Goal: Task Accomplishment & Management: Use online tool/utility

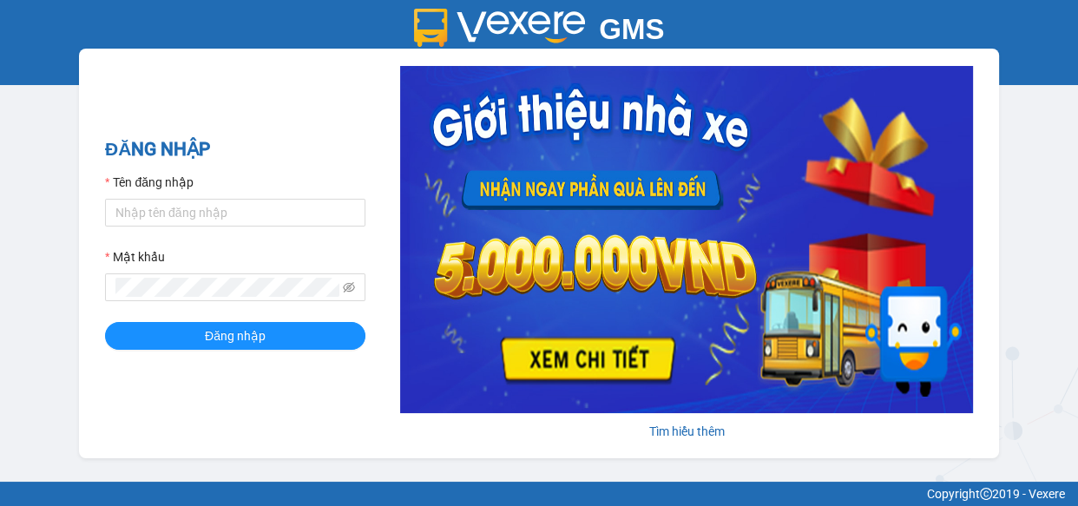
click at [271, 250] on div "Mật khẩu" at bounding box center [235, 260] width 260 height 26
click at [244, 213] on input "Tên đăng nhập" at bounding box center [235, 213] width 260 height 28
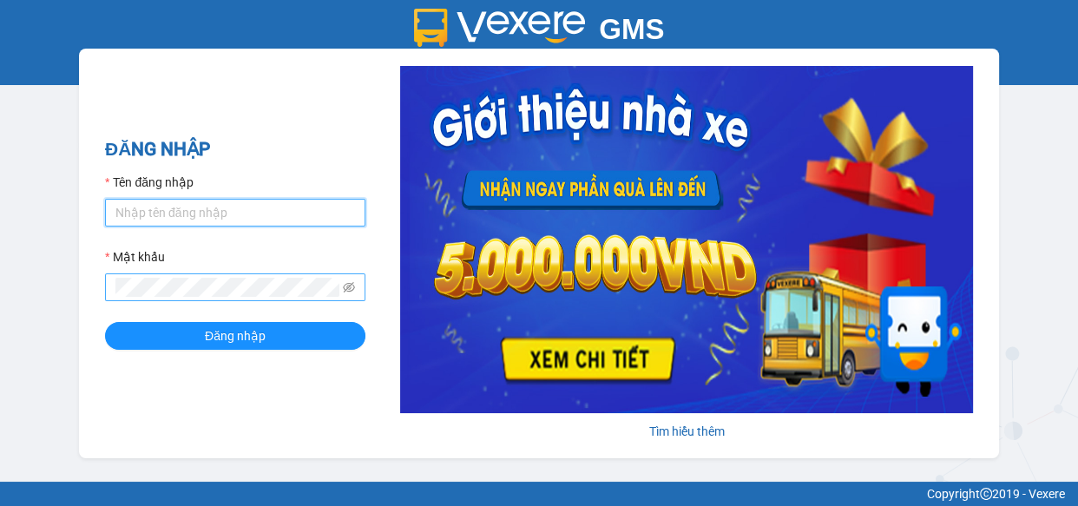
type input "ngan.giaphuc"
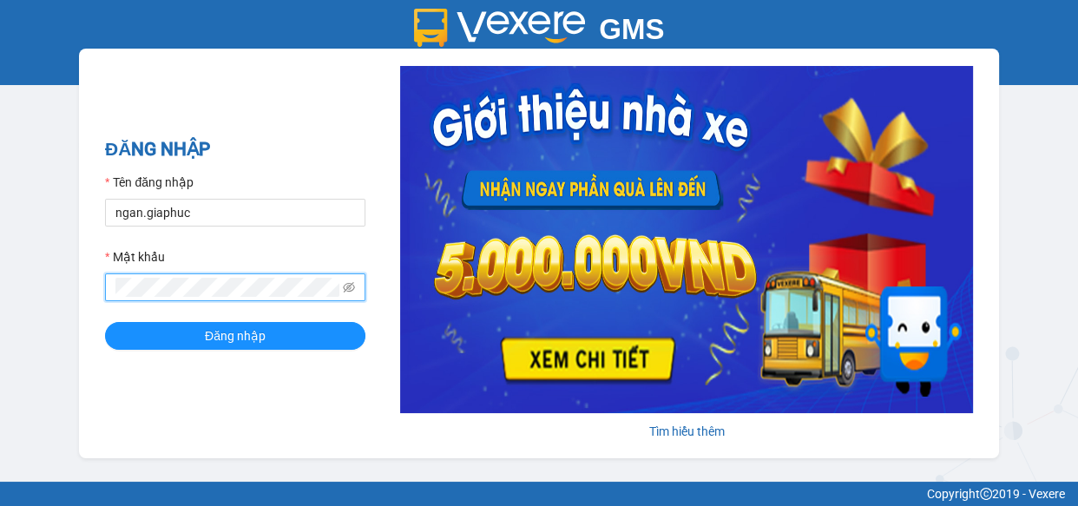
click at [105, 322] on button "Đăng nhập" at bounding box center [235, 336] width 260 height 28
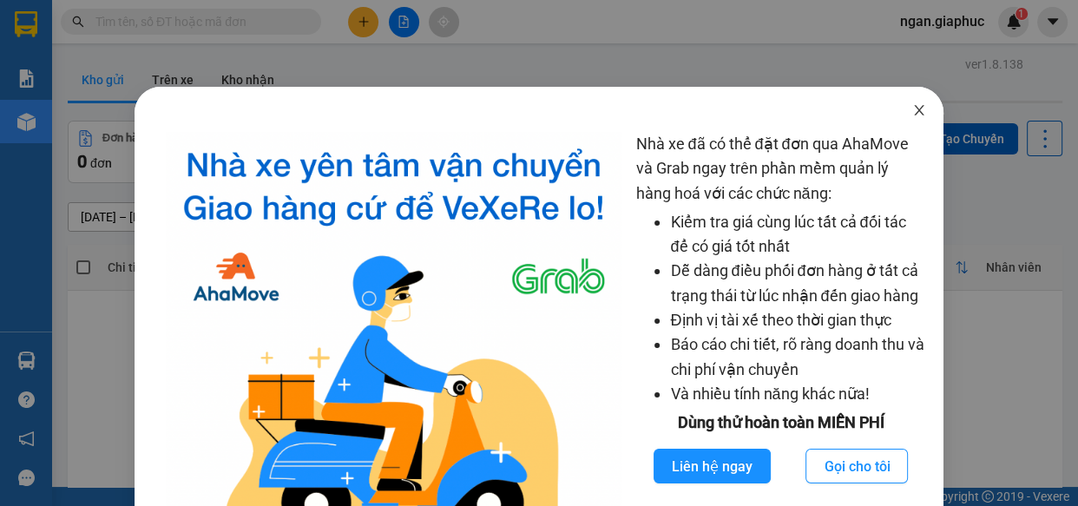
click at [913, 111] on icon "close" at bounding box center [920, 110] width 14 height 14
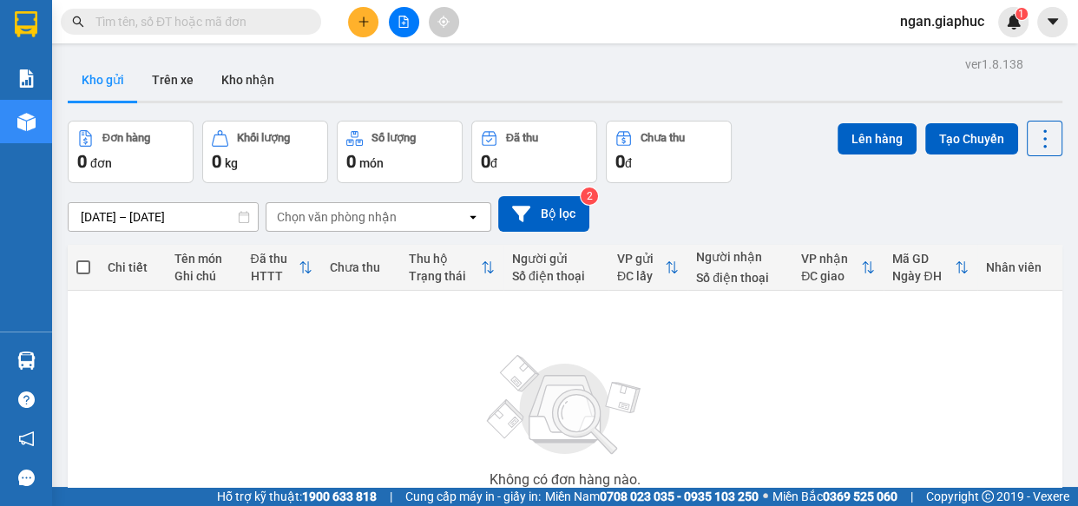
click at [249, 19] on input "text" at bounding box center [198, 21] width 205 height 19
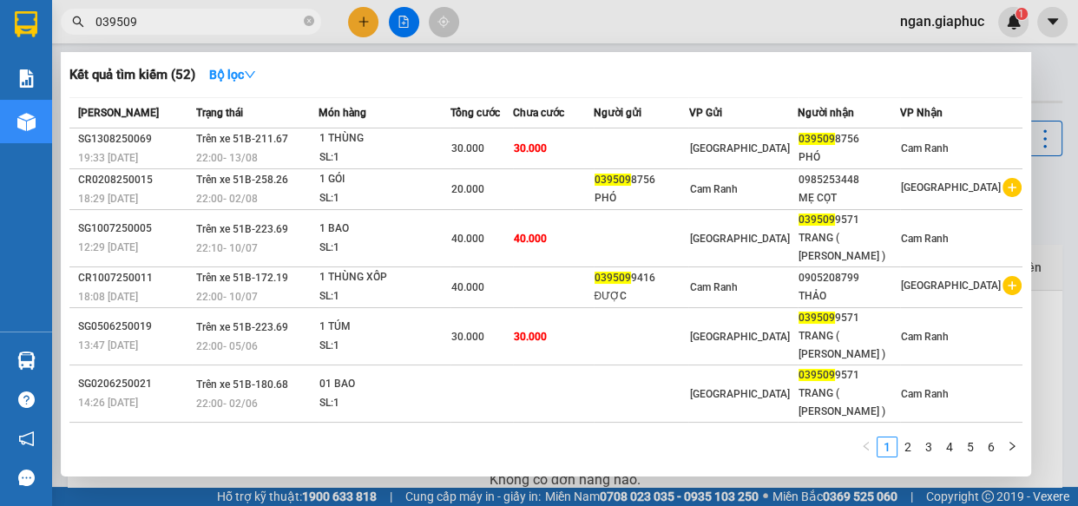
type input "039509"
